Goal: Task Accomplishment & Management: Manage account settings

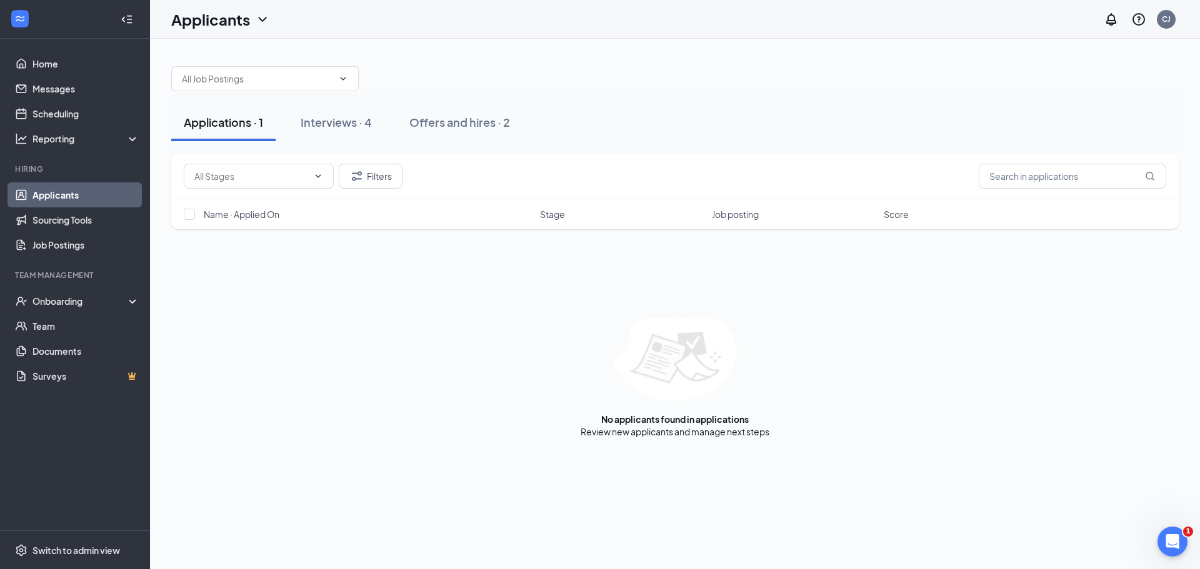
click at [237, 122] on div "Applications · 1" at bounding box center [223, 122] width 79 height 16
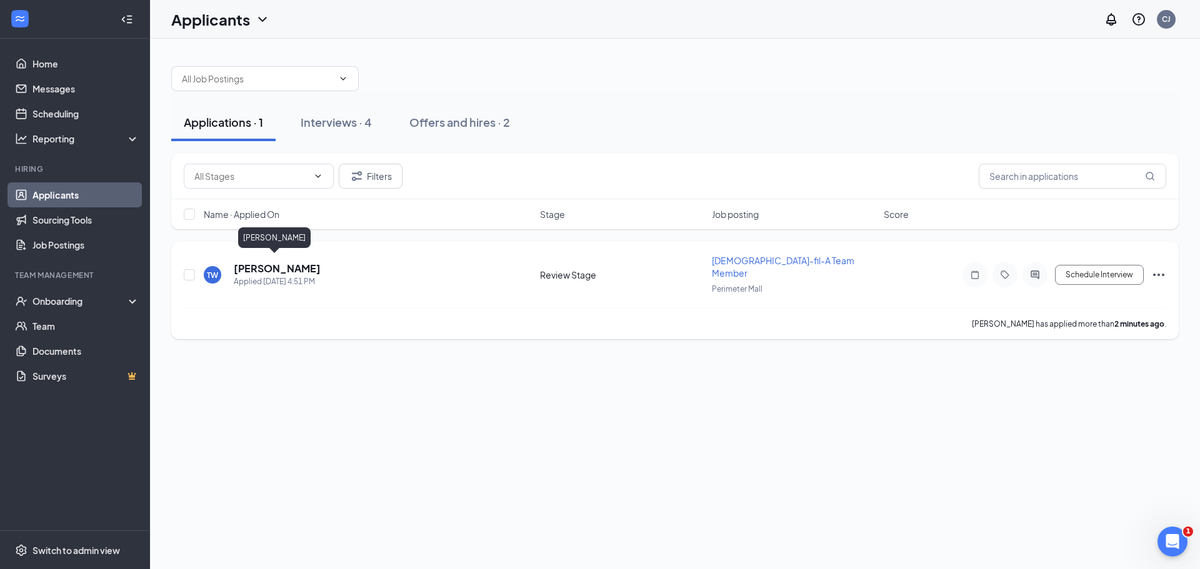
click at [293, 264] on h5 "[PERSON_NAME]" at bounding box center [277, 269] width 87 height 14
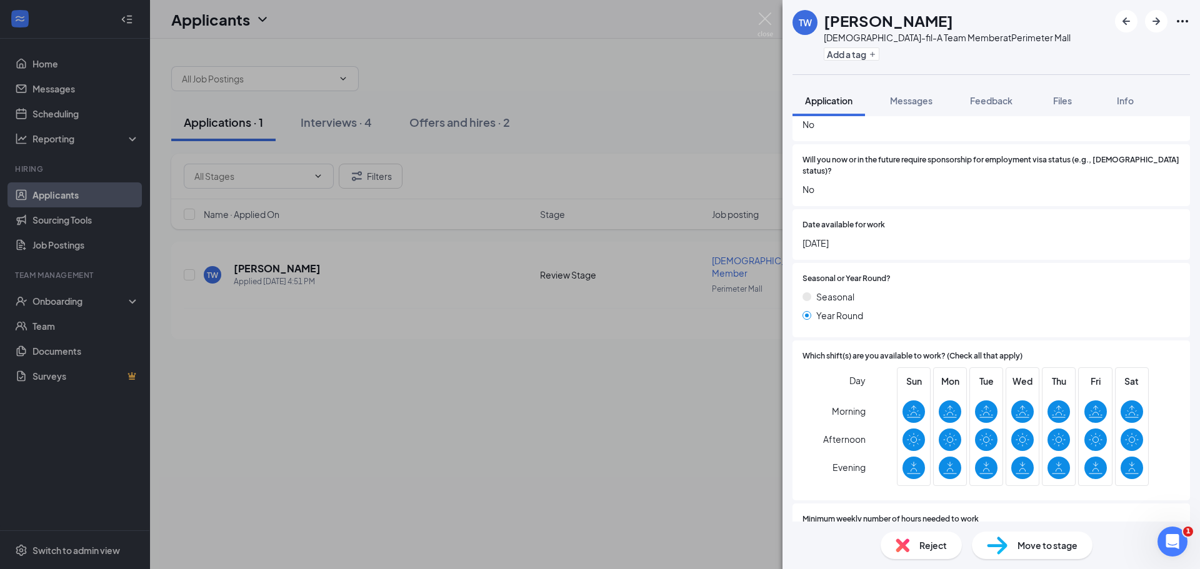
scroll to position [125, 0]
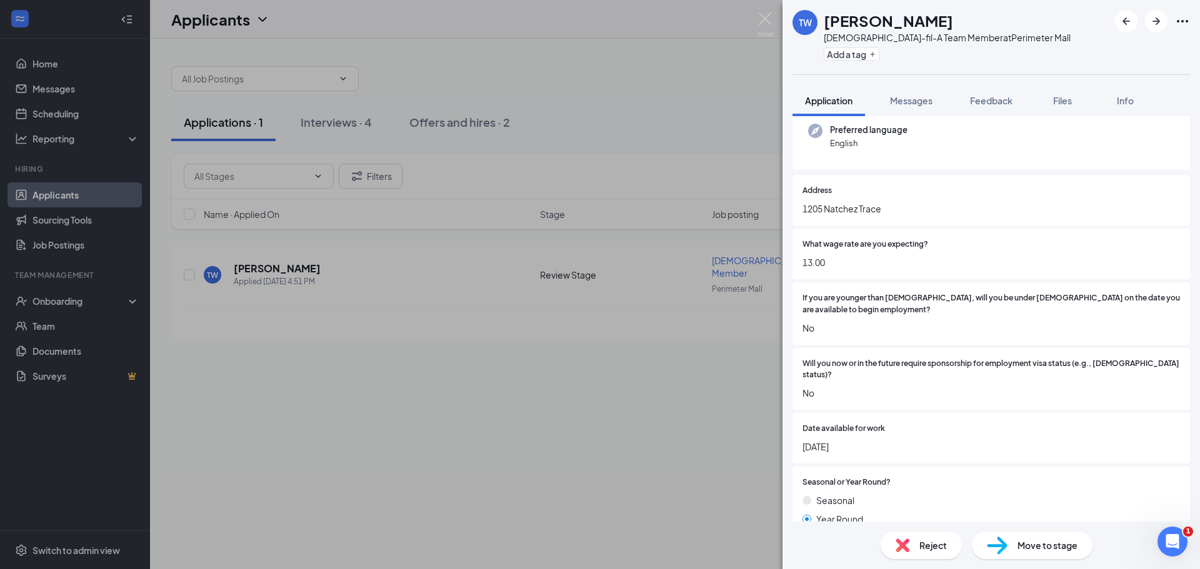
click at [917, 544] on div "Reject" at bounding box center [920, 545] width 81 height 27
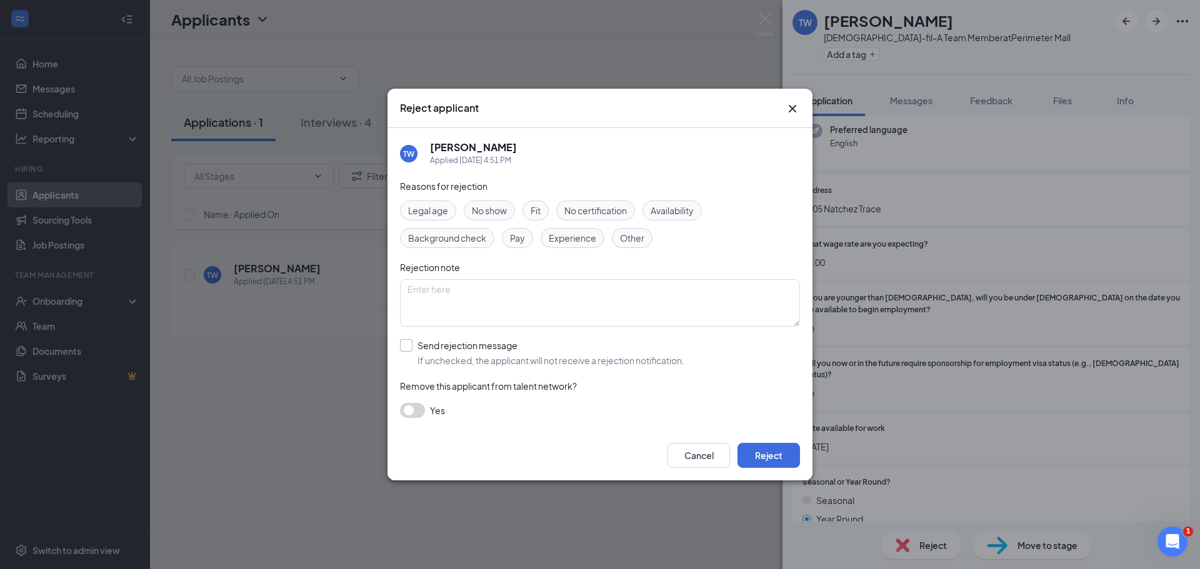
click at [452, 349] on input "Send rejection message If unchecked, the applicant will not receive a rejection…" at bounding box center [542, 352] width 284 height 27
checkbox input "true"
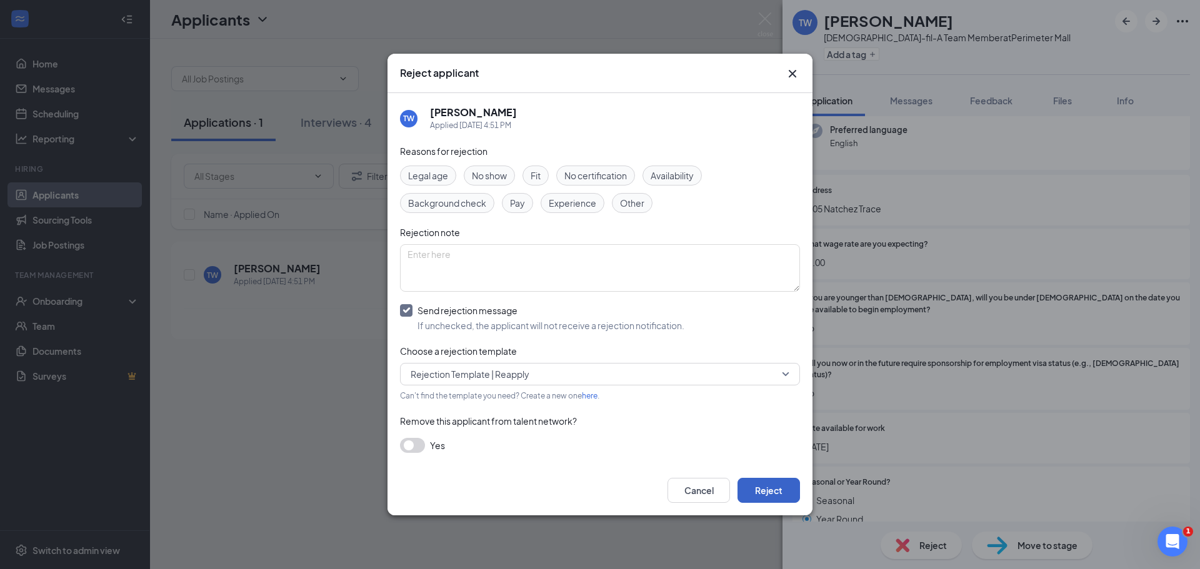
click at [782, 494] on button "Reject" at bounding box center [768, 490] width 62 height 25
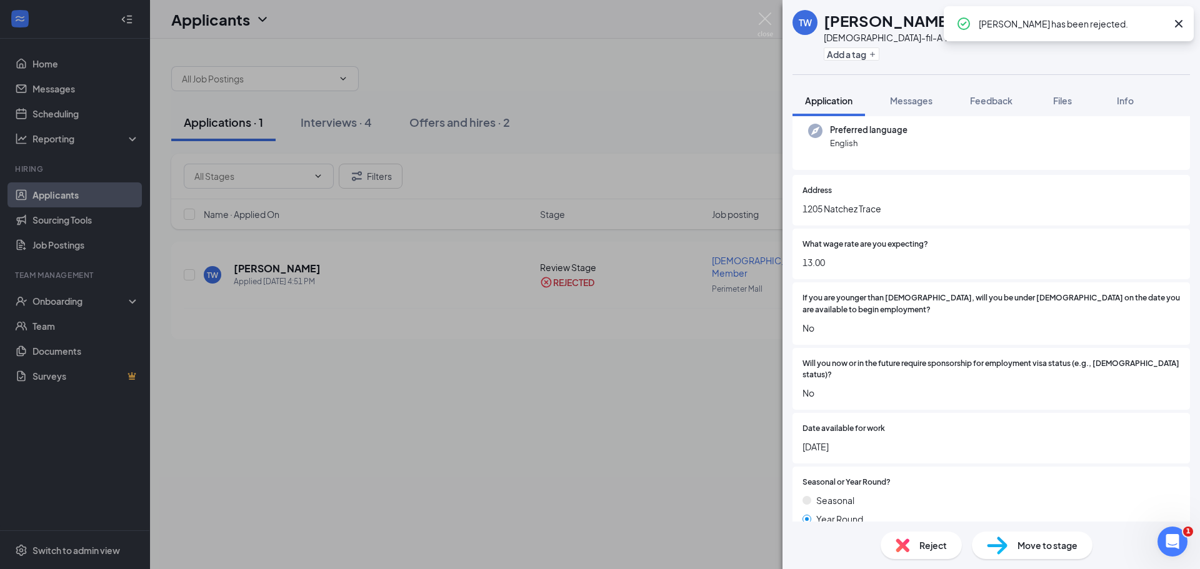
click at [1177, 22] on icon "Cross" at bounding box center [1178, 23] width 7 height 7
click at [572, 103] on div "TW [PERSON_NAME] [DEMOGRAPHIC_DATA]-fil-A Team Member at [GEOGRAPHIC_DATA] Add …" at bounding box center [600, 284] width 1200 height 569
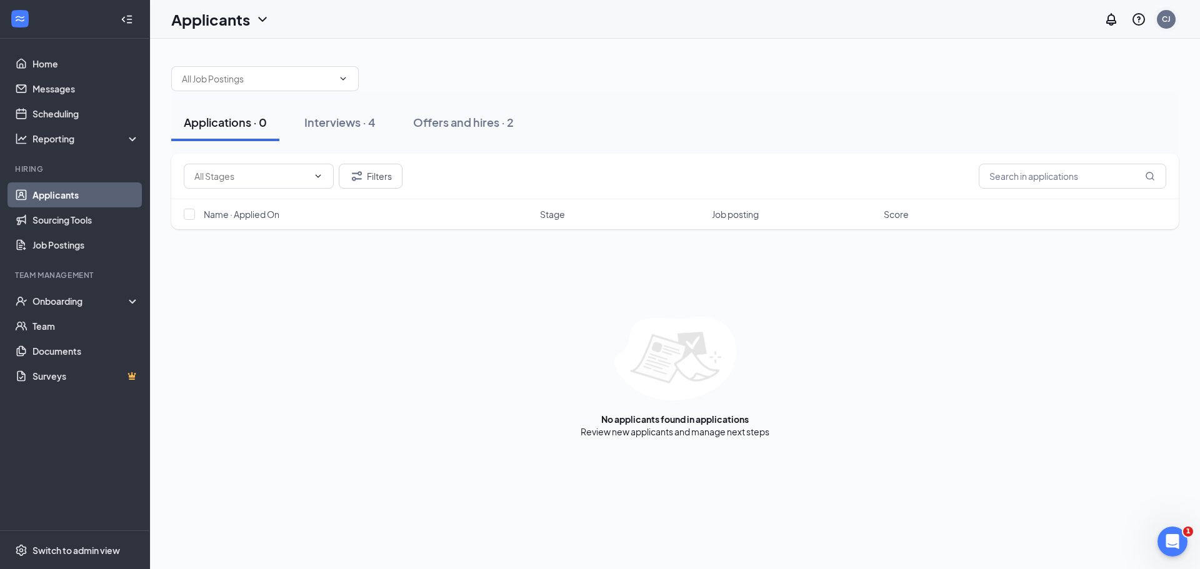
click at [1157, 19] on div "CJ" at bounding box center [1166, 19] width 19 height 19
click at [1063, 186] on div "Log out" at bounding box center [1103, 191] width 135 height 12
